Goal: Task Accomplishment & Management: Use online tool/utility

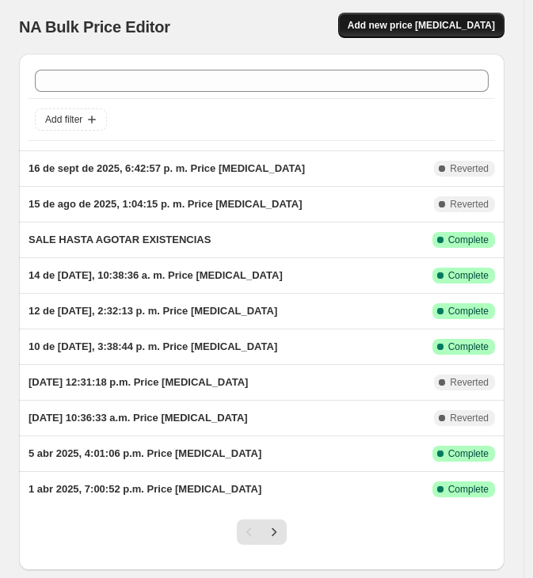
click at [452, 26] on span "Add new price [MEDICAL_DATA]" at bounding box center [421, 25] width 147 height 13
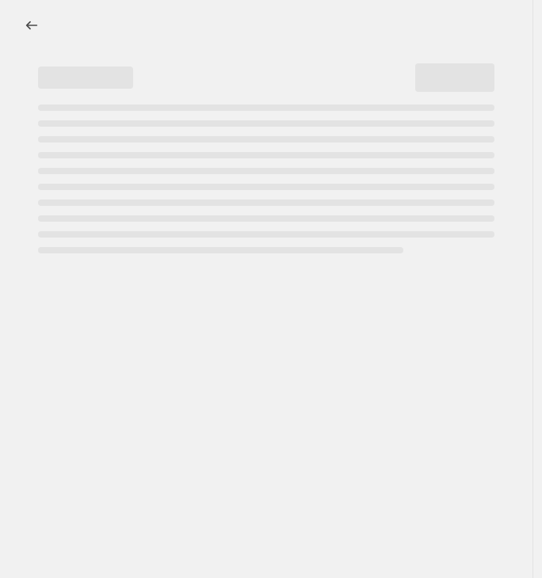
select select "percentage"
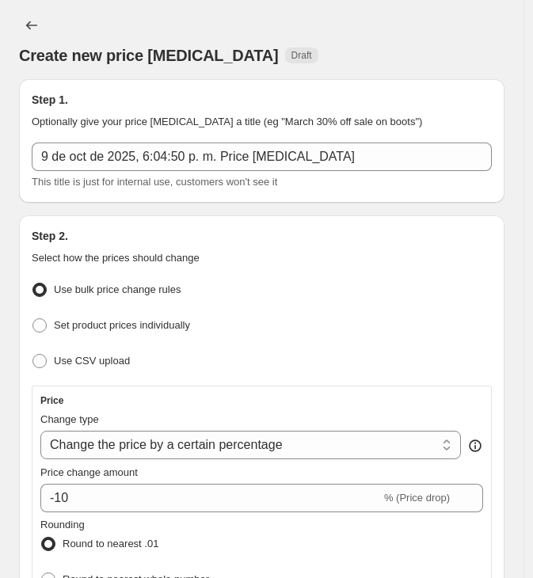
scroll to position [88, 0]
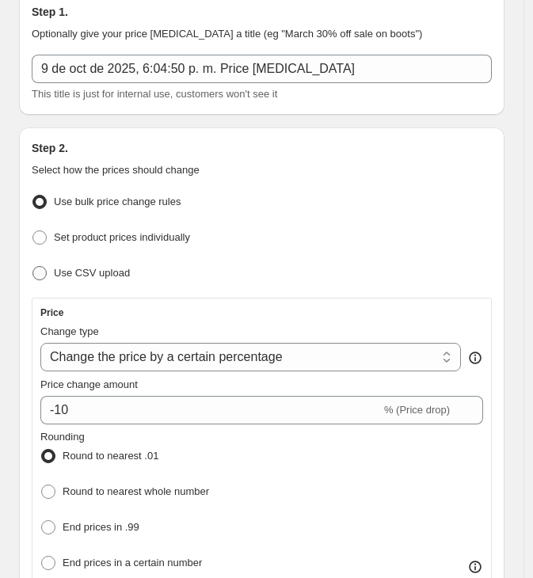
click at [78, 269] on span "Use CSV upload" at bounding box center [92, 273] width 76 height 12
click at [33, 267] on input "Use CSV upload" at bounding box center [32, 266] width 1 height 1
radio input "true"
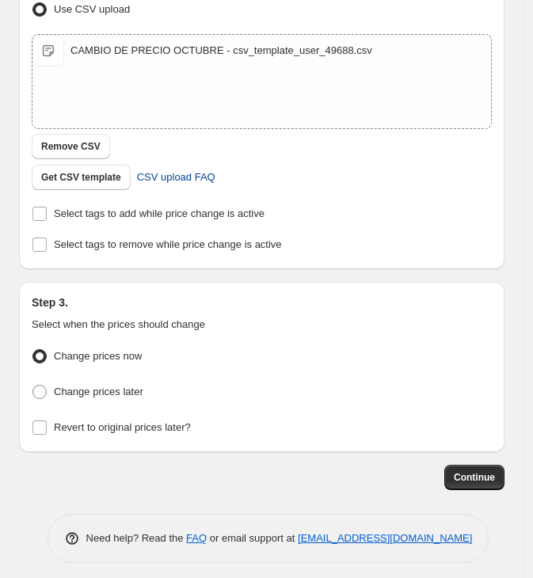
scroll to position [353, 0]
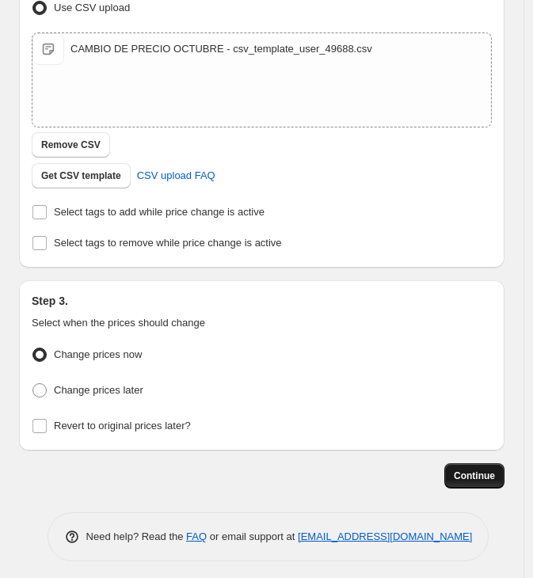
click at [478, 470] on span "Continue" at bounding box center [474, 476] width 41 height 13
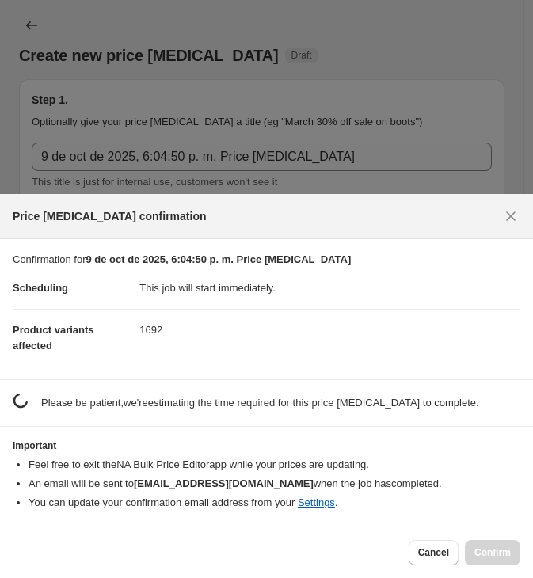
scroll to position [0, 0]
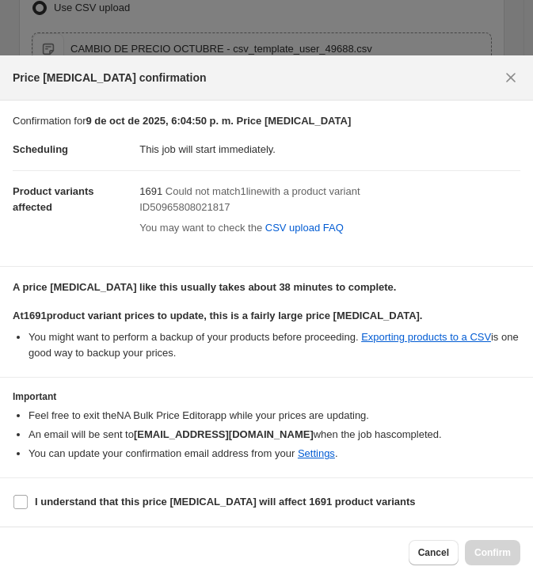
drag, startPoint x: 18, startPoint y: 501, endPoint x: 59, endPoint y: 516, distance: 43.9
click at [17, 501] on input "I understand that this price [MEDICAL_DATA] will affect 1691 product variants" at bounding box center [20, 502] width 14 height 14
checkbox input "true"
click at [505, 547] on span "Confirm" at bounding box center [492, 553] width 36 height 13
